Goal: Transaction & Acquisition: Purchase product/service

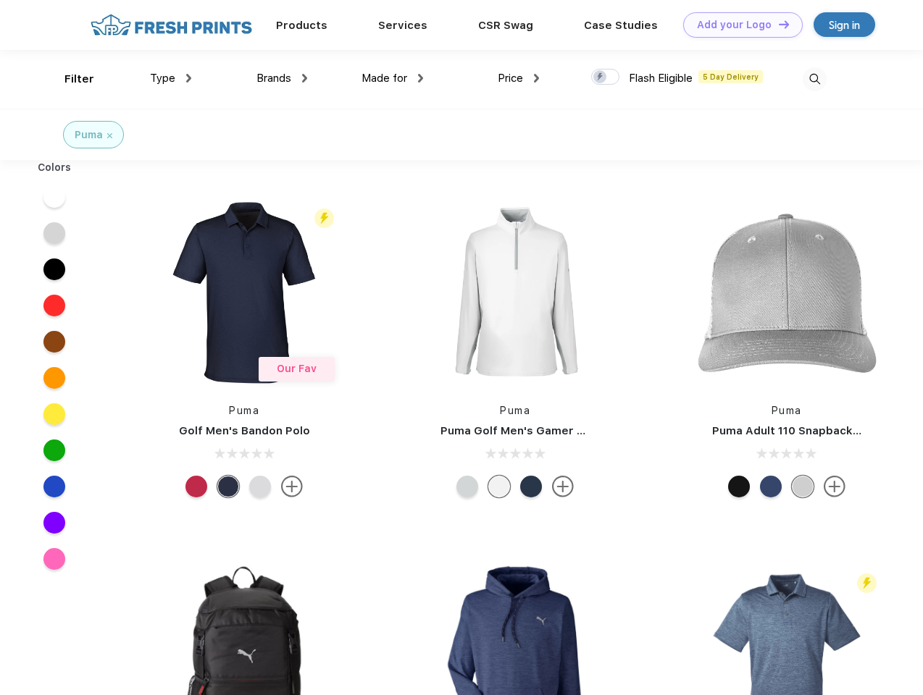
scroll to position [1, 0]
click at [737, 25] on link "Add your Logo Design Tool" at bounding box center [742, 24] width 119 height 25
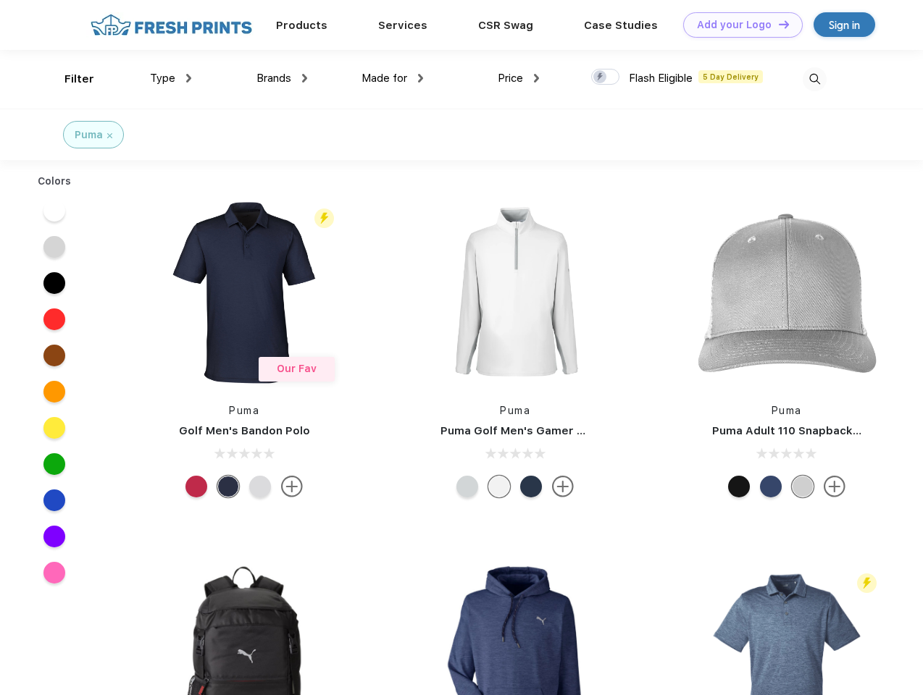
click at [0, 0] on div "Design Tool" at bounding box center [0, 0] width 0 height 0
click at [777, 24] on link "Add your Logo Design Tool" at bounding box center [742, 24] width 119 height 25
click at [70, 79] on div "Filter" at bounding box center [79, 79] width 30 height 17
click at [171, 78] on span "Type" at bounding box center [162, 78] width 25 height 13
click at [282, 78] on span "Brands" at bounding box center [273, 78] width 35 height 13
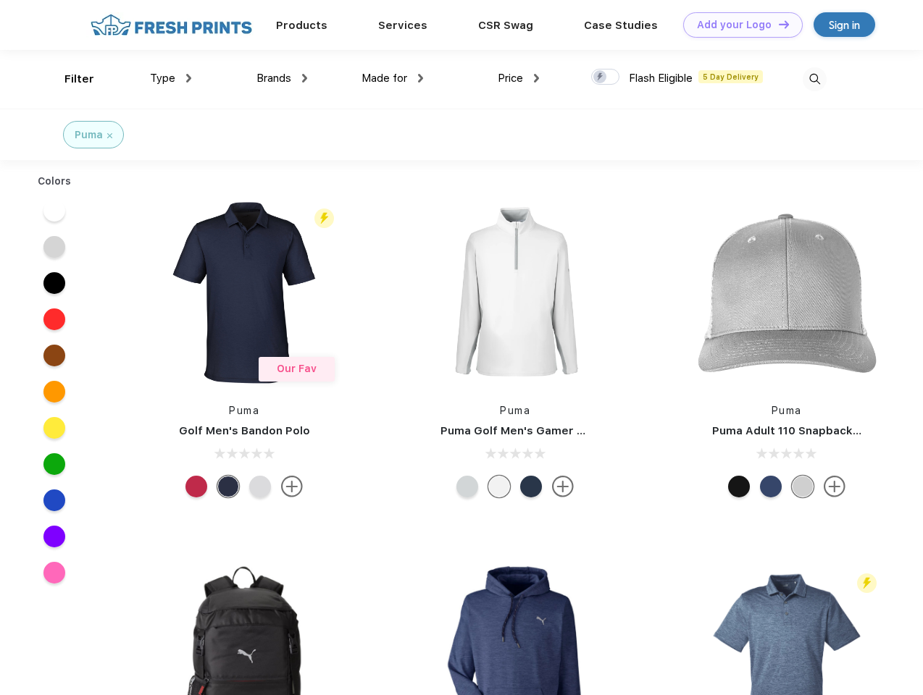
click at [393, 78] on span "Made for" at bounding box center [384, 78] width 46 height 13
click at [519, 78] on span "Price" at bounding box center [510, 78] width 25 height 13
click at [605, 77] on div at bounding box center [605, 77] width 28 height 16
click at [600, 77] on input "checkbox" at bounding box center [595, 72] width 9 height 9
click at [814, 79] on img at bounding box center [814, 79] width 24 height 24
